Goal: Check status: Check status

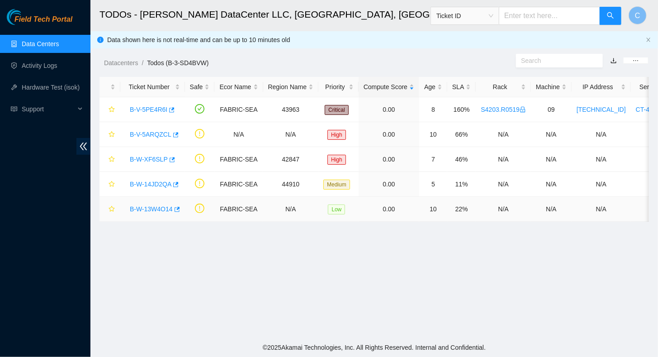
click at [142, 210] on link "B-W-13W4O14" at bounding box center [151, 208] width 43 height 7
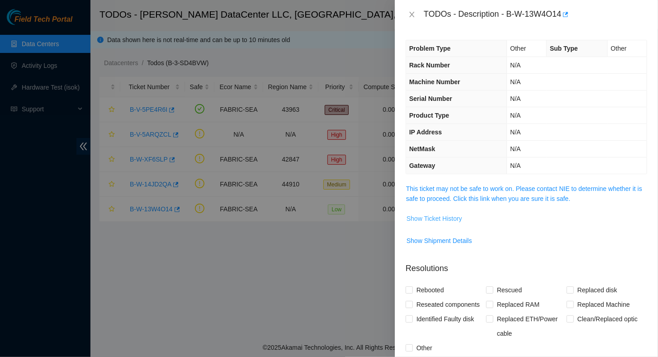
click at [435, 219] on span "Show Ticket History" at bounding box center [435, 218] width 56 height 10
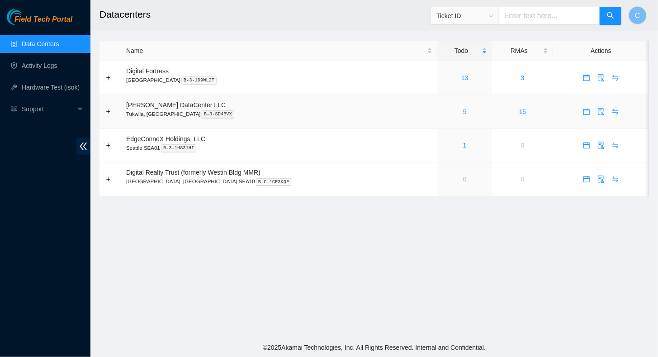
click at [463, 112] on link "5" at bounding box center [465, 111] width 4 height 7
